Goal: Navigation & Orientation: Find specific page/section

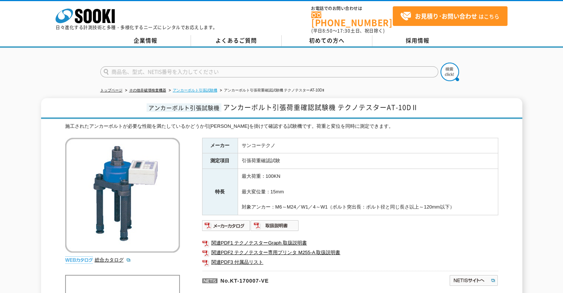
click at [213, 88] on link "アンカーボルト引張試験機" at bounding box center [195, 90] width 44 height 4
click at [153, 88] on link "その他非破壊検査機器" at bounding box center [147, 90] width 37 height 4
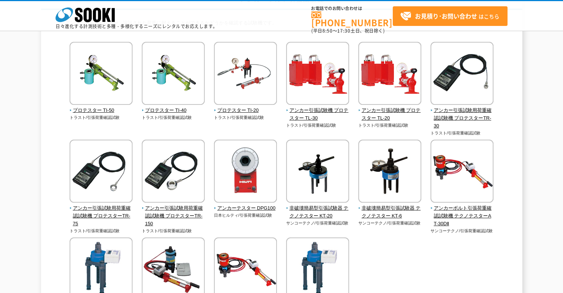
scroll to position [148, 0]
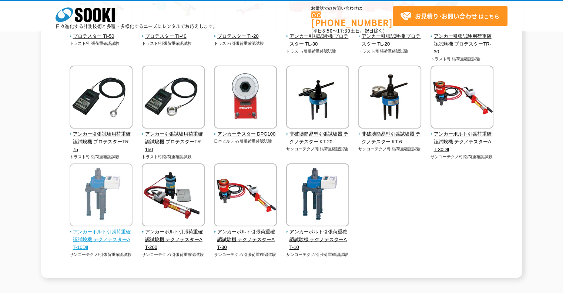
click at [111, 229] on span "アンカーボルト引張荷重確認試験機 テクノテスターAT-10DⅡ" at bounding box center [101, 239] width 63 height 23
click at [111, 231] on span "アンカーボルト引張荷重確認試験機 テクノテスターAT-10DⅡ" at bounding box center [101, 239] width 63 height 23
